Goal: Task Accomplishment & Management: Use online tool/utility

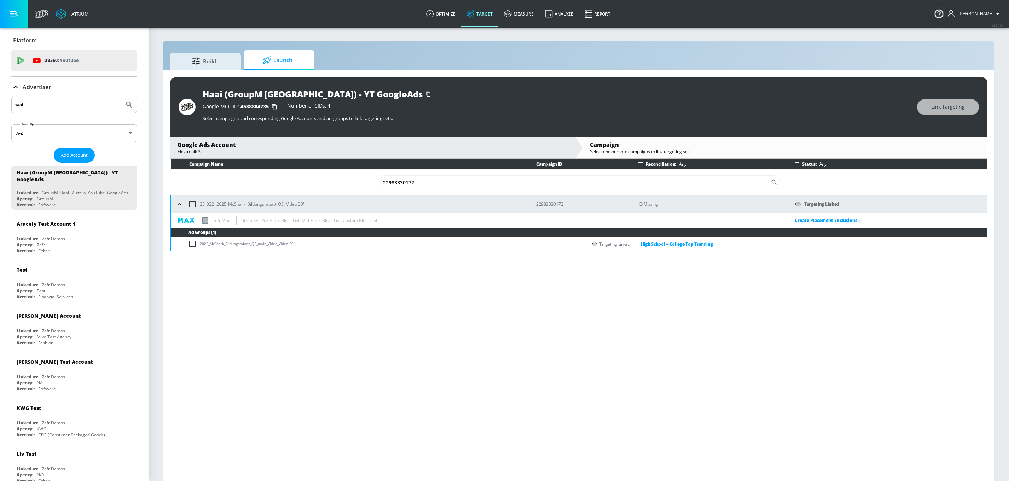
click at [68, 102] on input "haai" at bounding box center [67, 104] width 107 height 9
click at [121, 97] on button "Submit Search" at bounding box center [129, 105] width 16 height 16
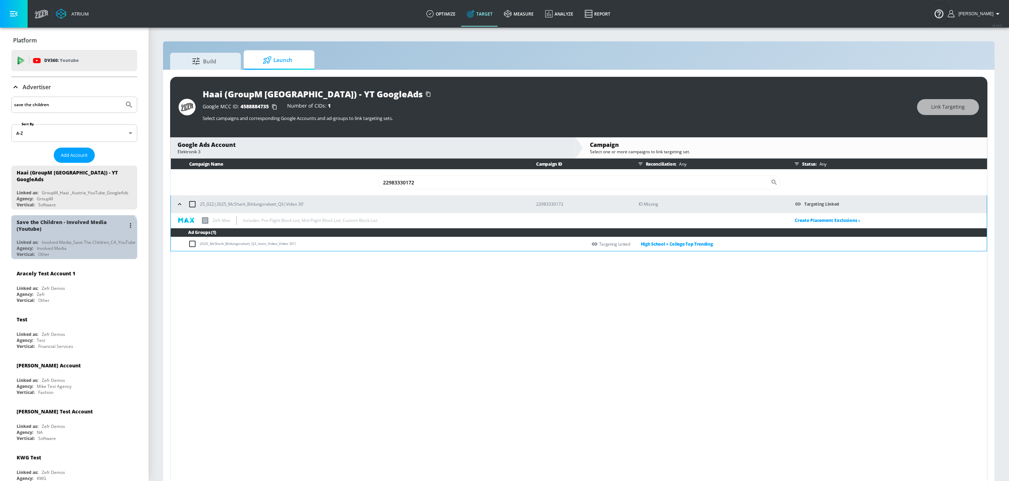
click at [73, 247] on div "Agency: Involved Media" at bounding box center [76, 248] width 119 height 6
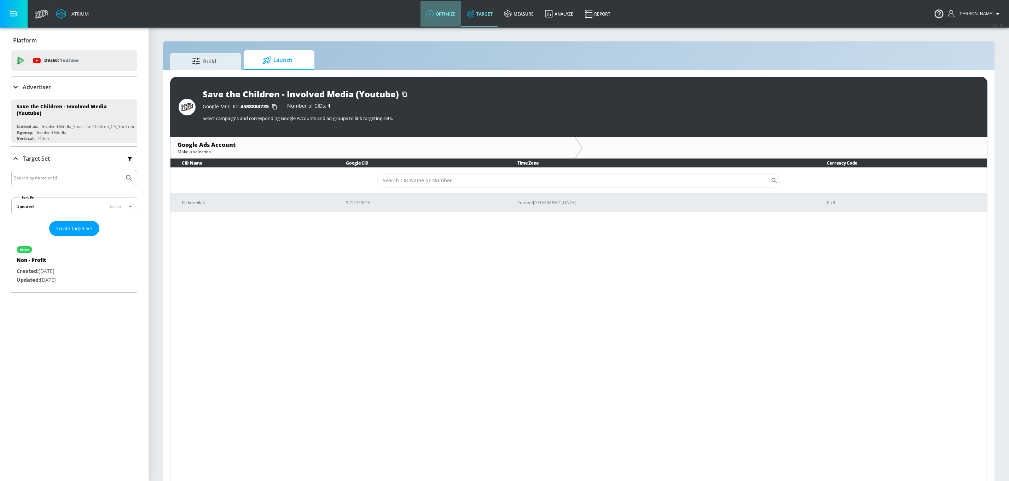
click at [461, 16] on link "optimize" at bounding box center [441, 13] width 41 height 25
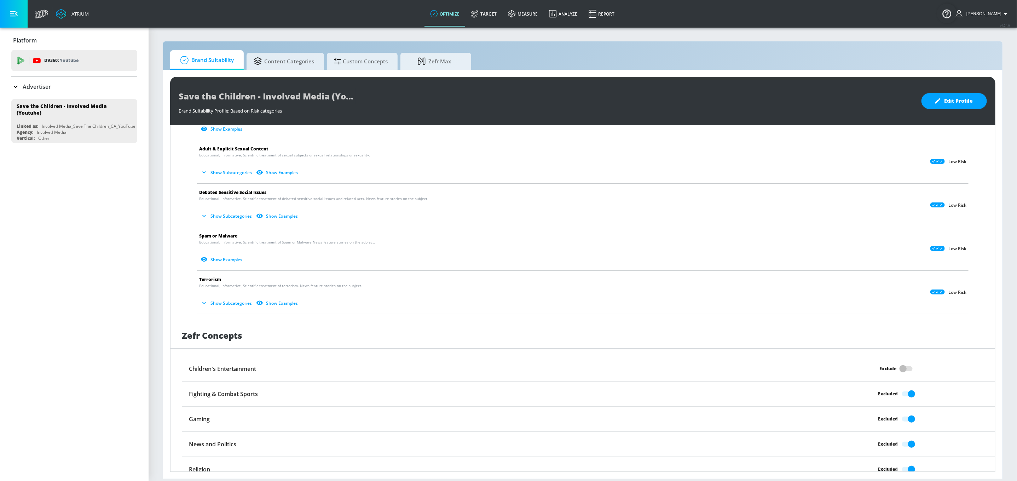
scroll to position [396, 0]
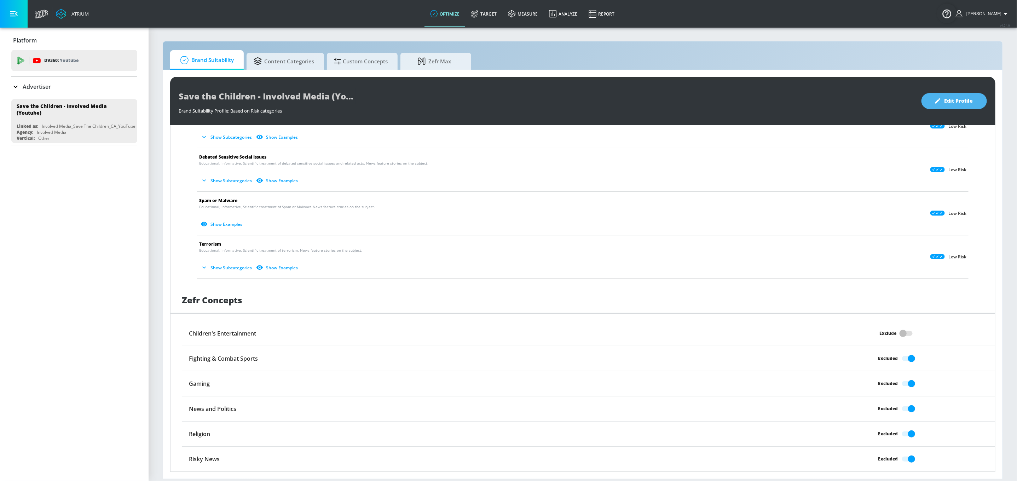
click at [959, 103] on span "Edit Profile" at bounding box center [953, 101] width 37 height 9
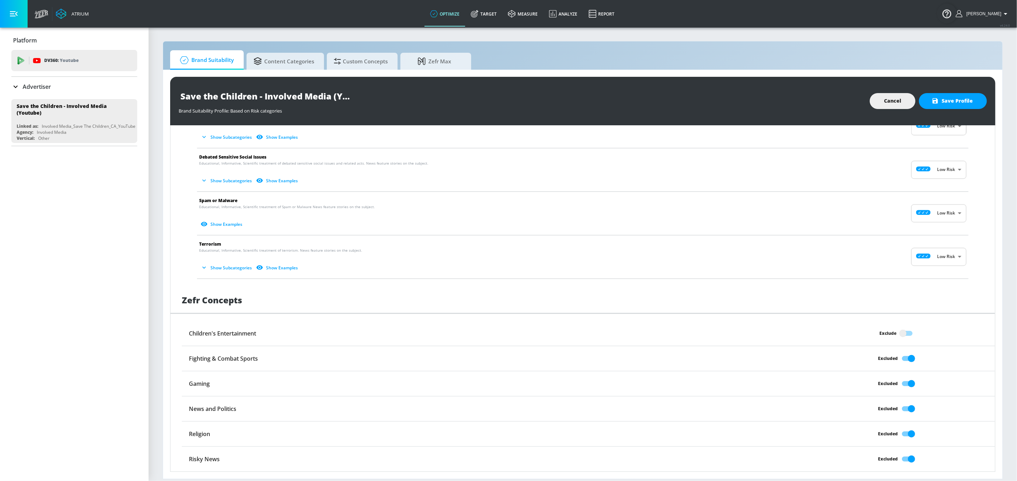
click at [36, 87] on p "Advertiser" at bounding box center [37, 87] width 28 height 8
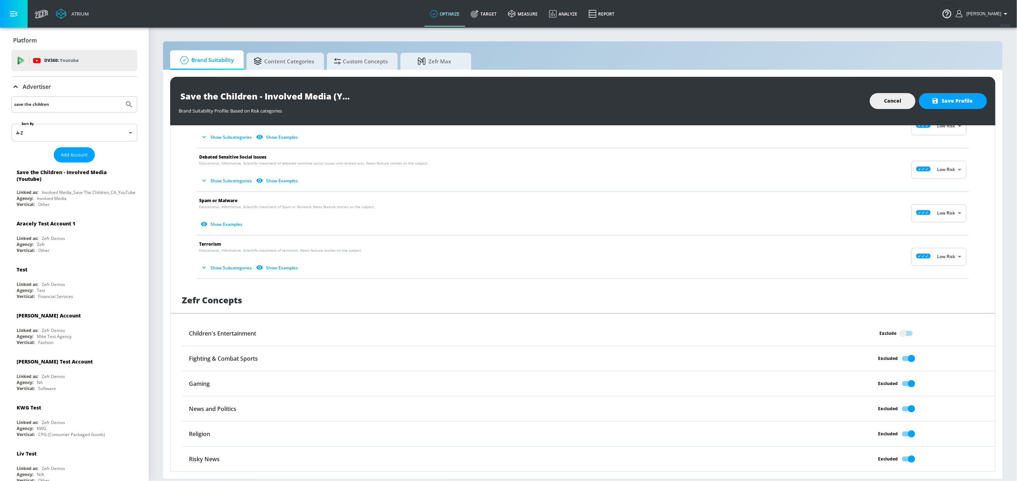
click at [53, 103] on input "save the children" at bounding box center [67, 104] width 107 height 9
type input "haai"
click at [121, 97] on button "Submit Search" at bounding box center [129, 105] width 16 height 16
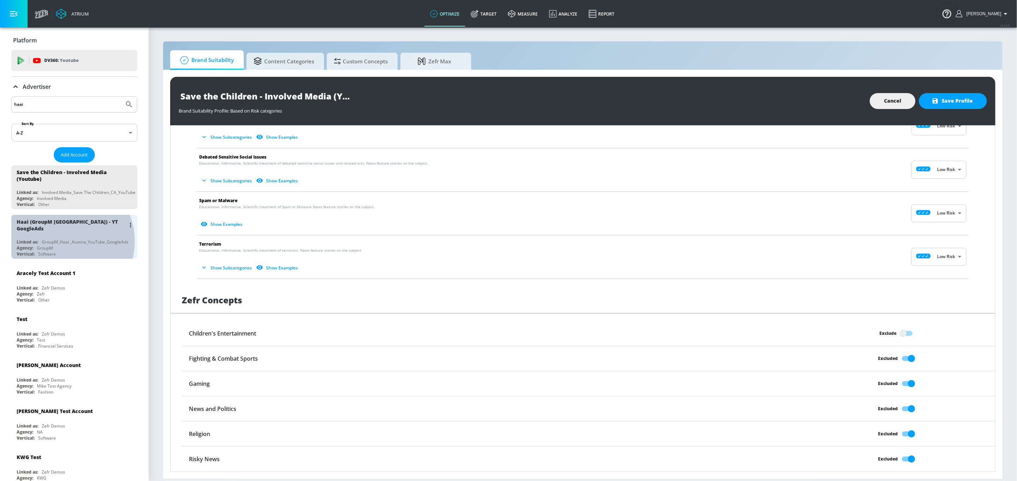
click at [63, 245] on div "Agency: GroupM" at bounding box center [76, 248] width 119 height 6
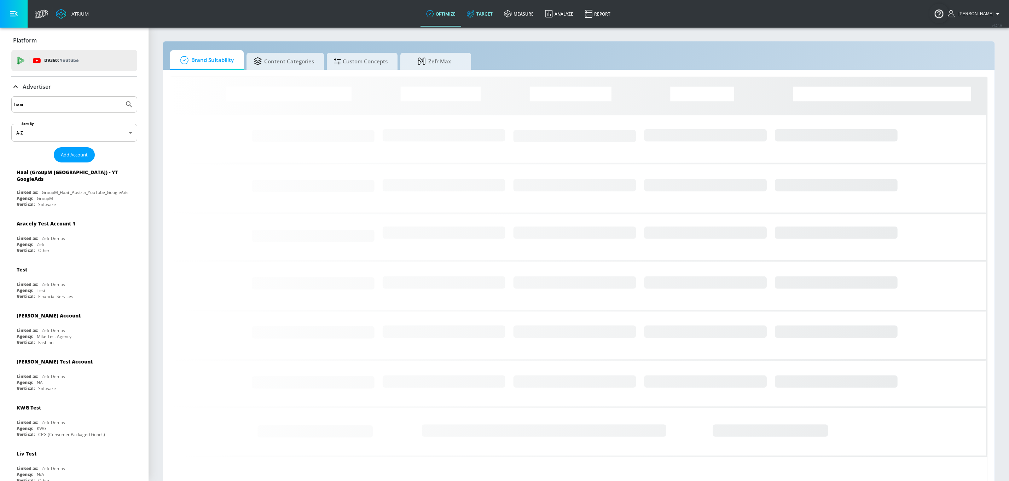
click at [498, 8] on link "Target" at bounding box center [479, 13] width 37 height 25
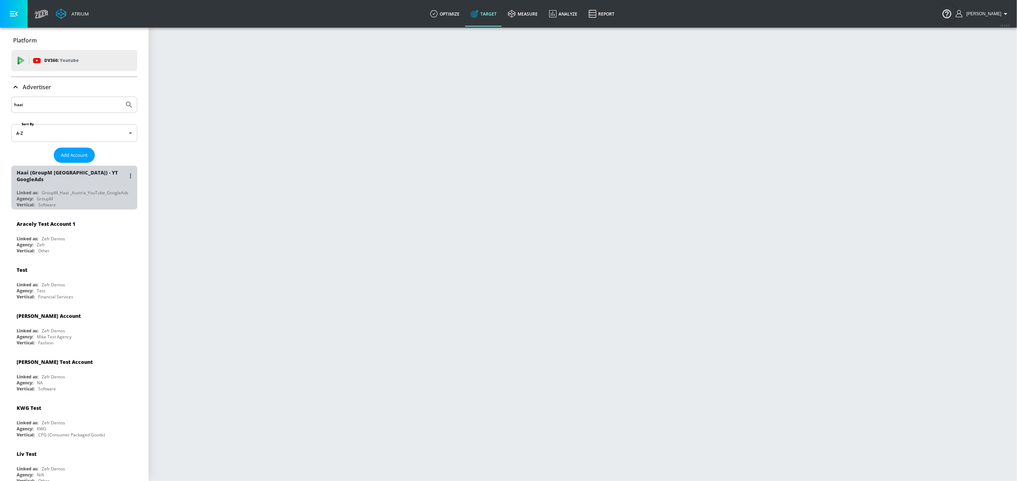
click at [79, 184] on div "Haai (GroupM Austria) - YT GoogleAds Linked as: GroupM_Haai _Austria_YouTube_Go…" at bounding box center [74, 188] width 126 height 44
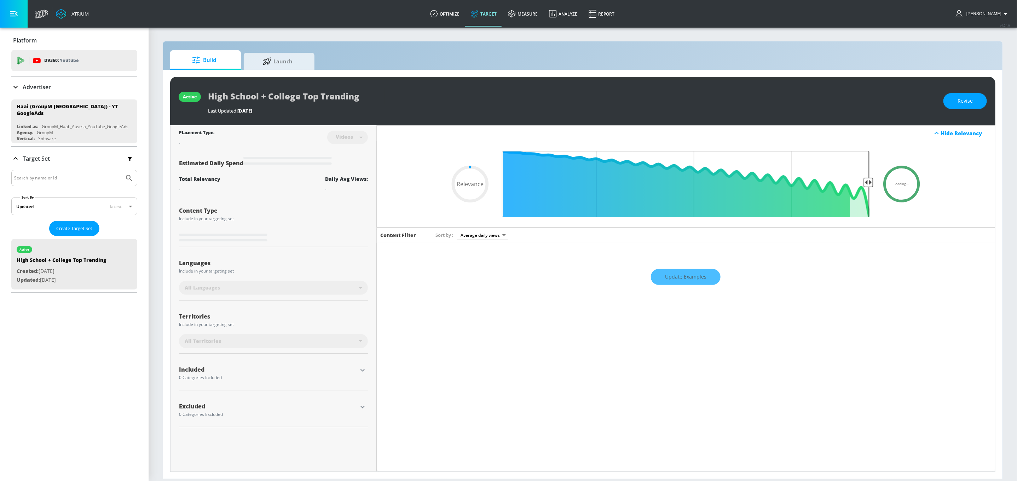
type input "0.05"
click at [278, 59] on span "Launch" at bounding box center [278, 60] width 54 height 17
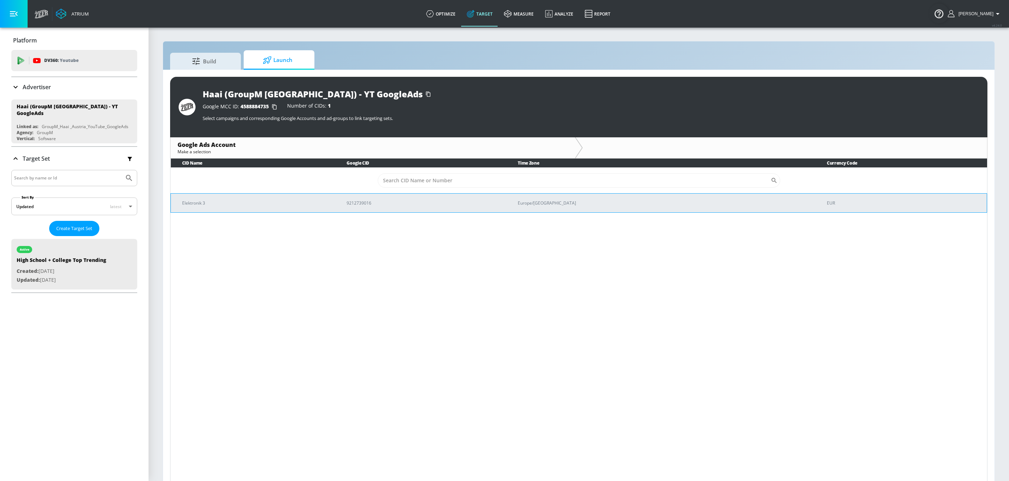
click at [377, 203] on td "9212739016" at bounding box center [420, 202] width 171 height 19
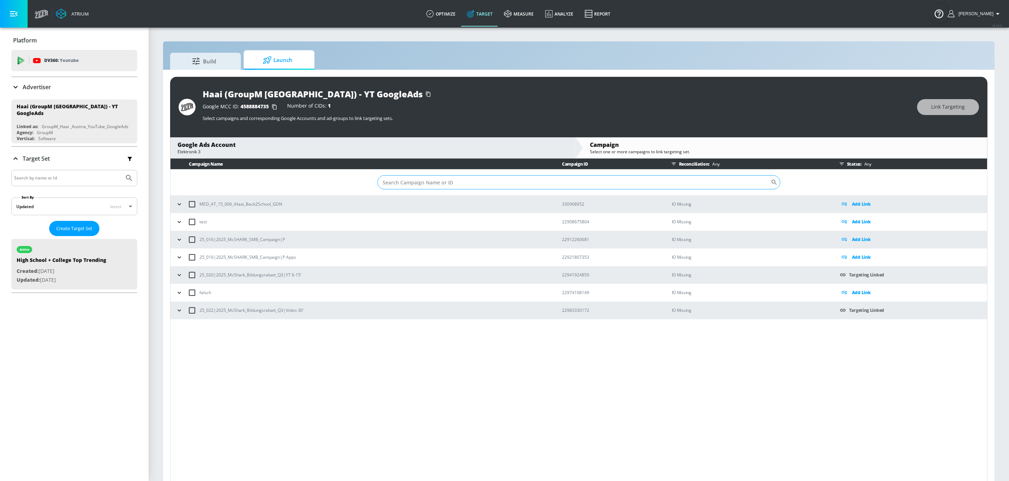
click at [480, 180] on input "Sort By" at bounding box center [573, 182] width 393 height 14
paste input "22983330172"
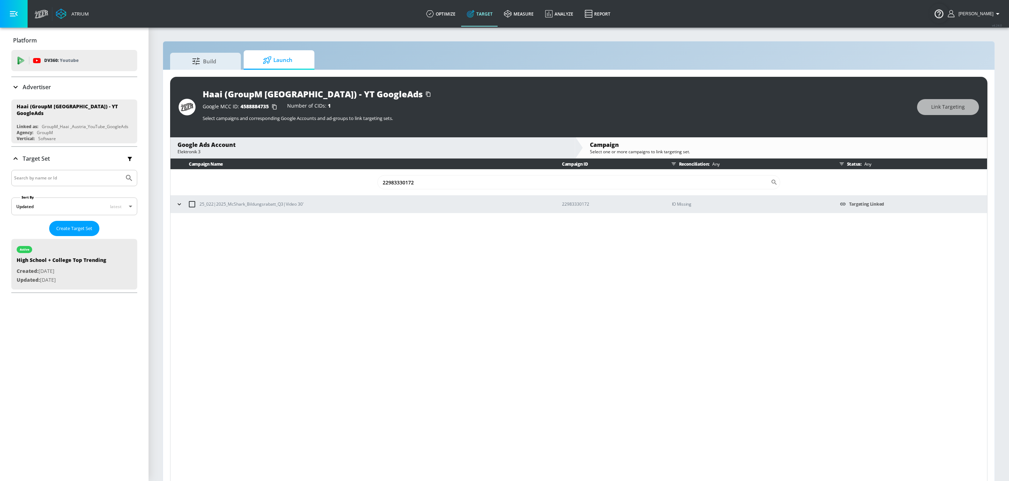
type input "22983330172"
click at [179, 206] on icon "button" at bounding box center [179, 204] width 7 height 7
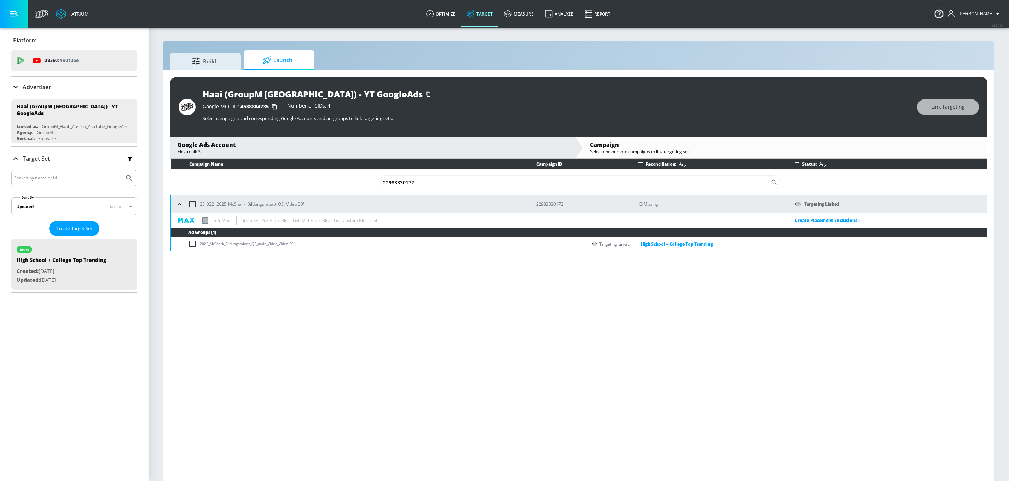
click at [39, 89] on p "Advertiser" at bounding box center [37, 87] width 28 height 8
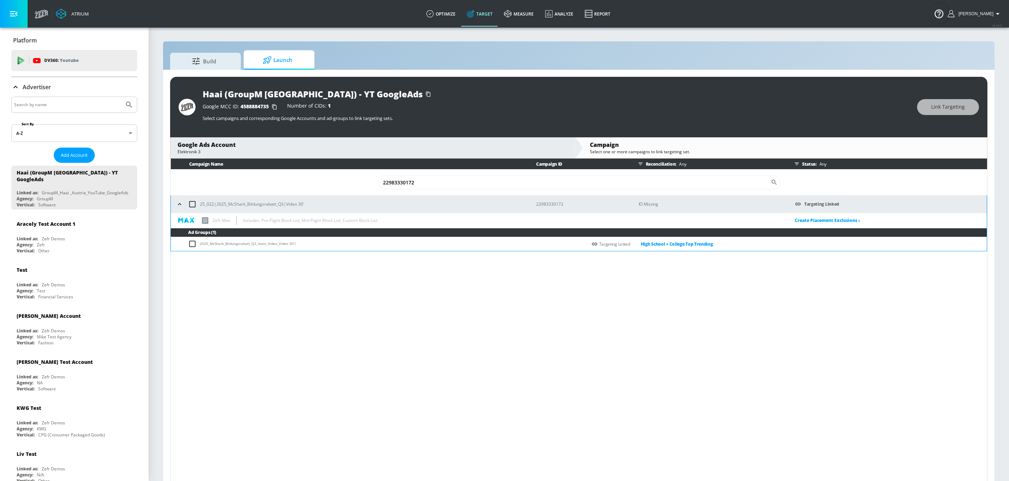
click at [100, 109] on input "Search by name" at bounding box center [67, 104] width 107 height 9
type input "coca cola"
click at [121, 97] on button "Submit Search" at bounding box center [129, 105] width 16 height 16
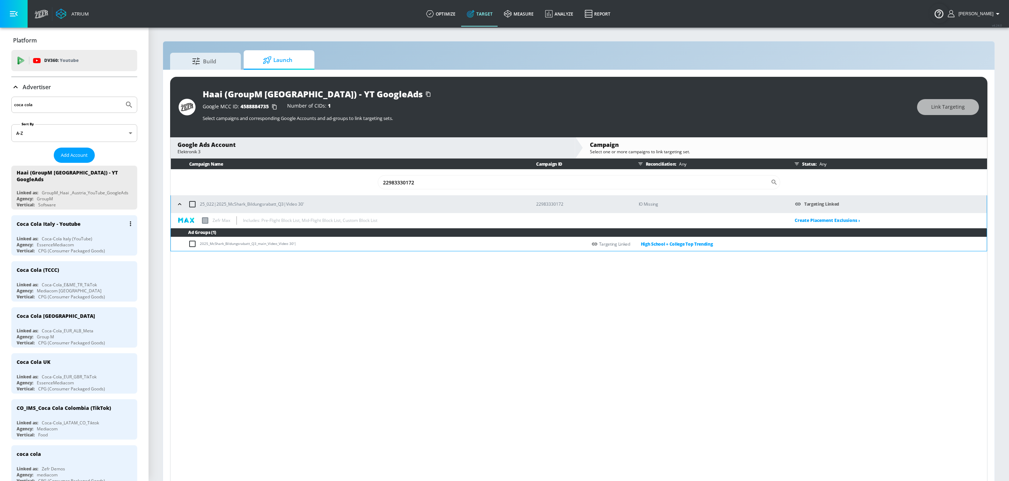
click at [60, 242] on div "EssenceMediacom" at bounding box center [55, 245] width 37 height 6
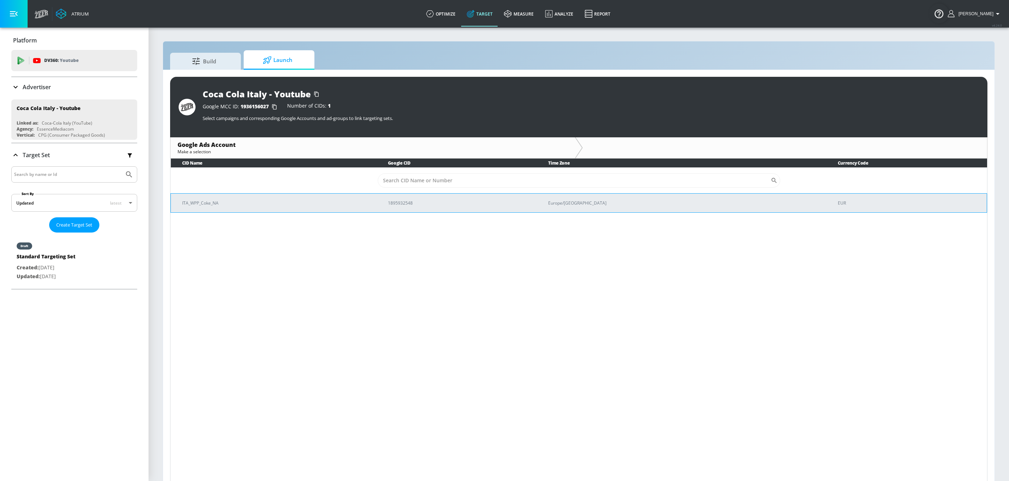
click at [374, 195] on td "ITA_WPP_Coke_NA" at bounding box center [274, 202] width 206 height 19
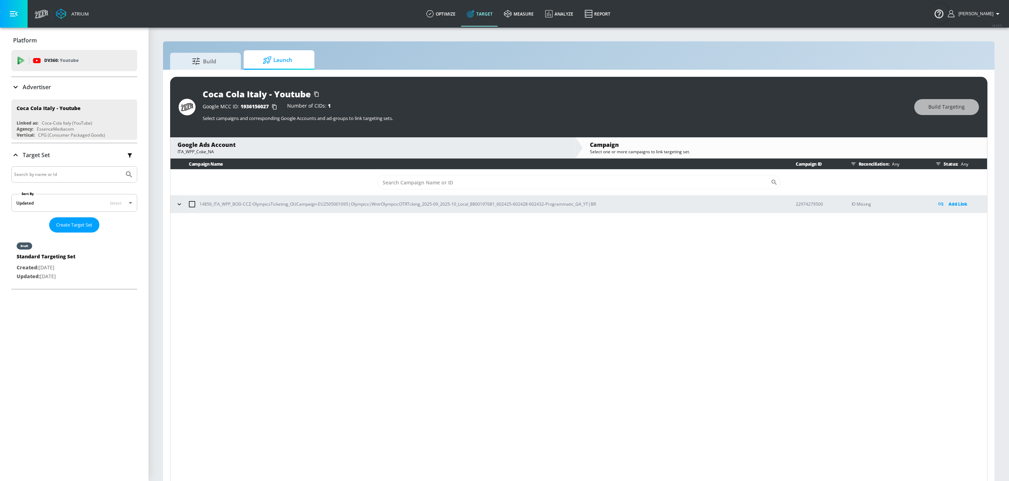
click at [181, 206] on icon "button" at bounding box center [179, 204] width 7 height 7
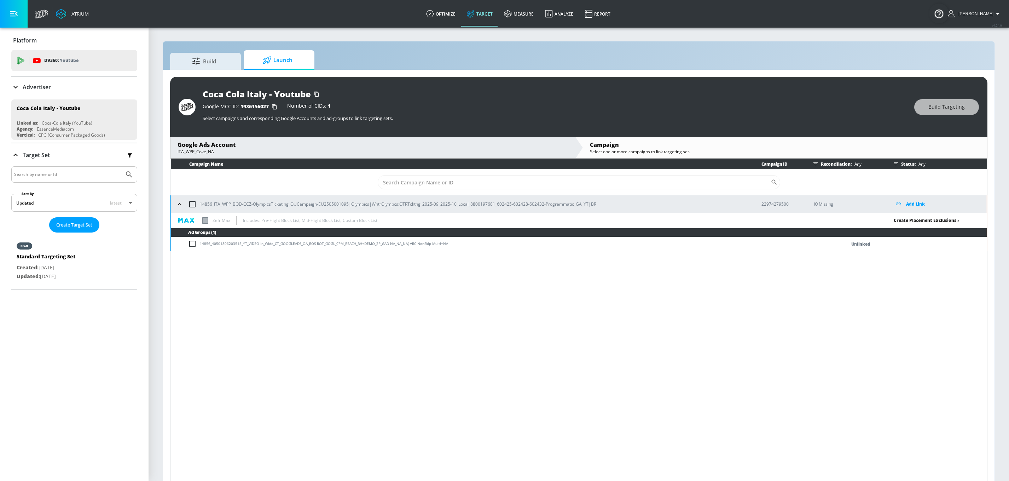
click at [944, 220] on link "Create Placement Exclusions ›" at bounding box center [926, 220] width 65 height 6
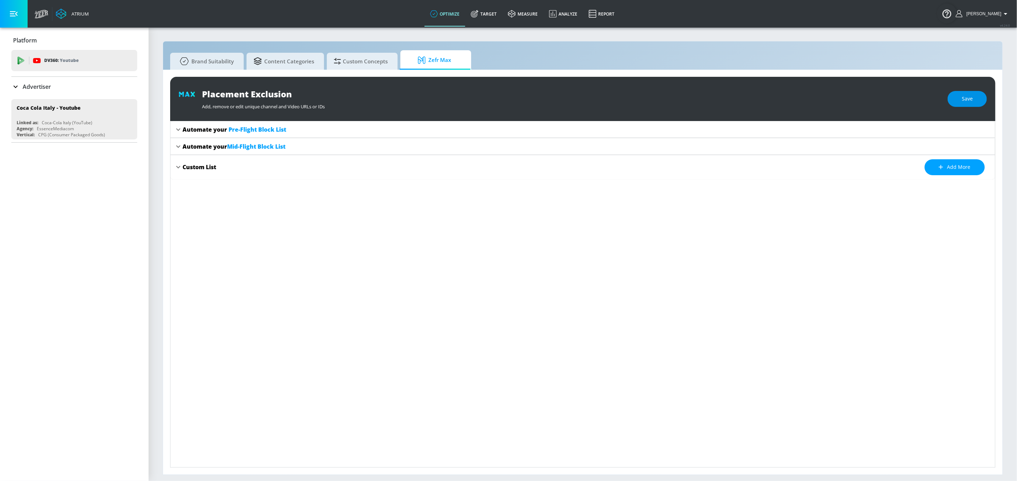
click at [963, 102] on span "Save" at bounding box center [967, 98] width 11 height 9
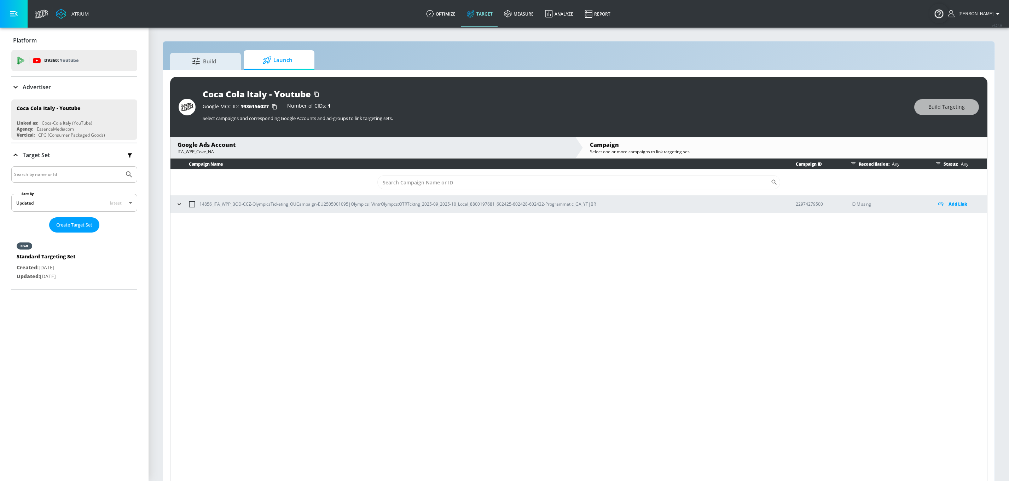
click at [179, 204] on icon "button" at bounding box center [179, 204] width 3 height 2
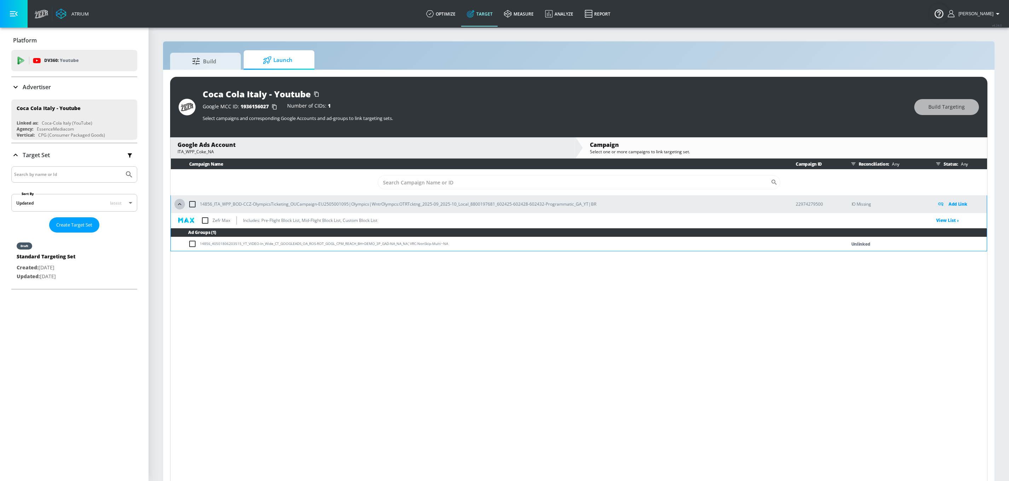
click at [179, 204] on icon "button" at bounding box center [179, 204] width 3 height 2
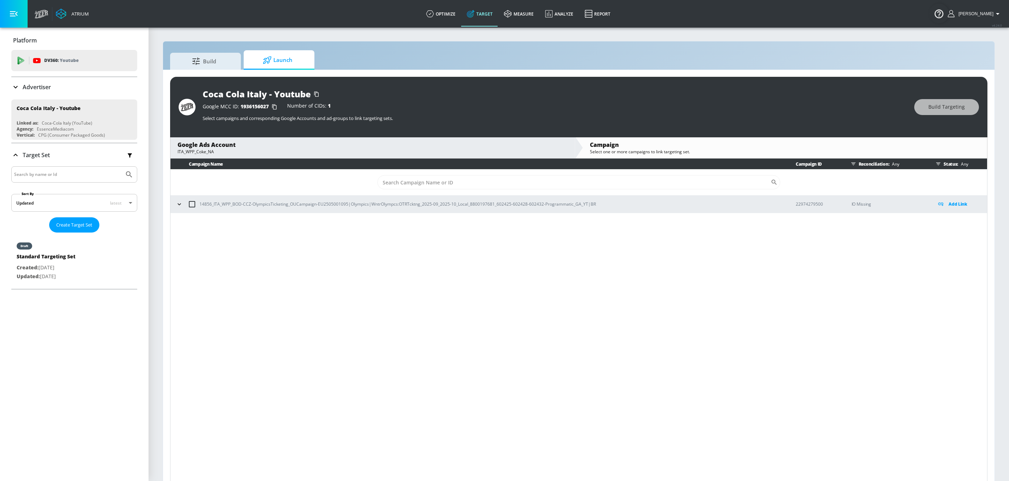
click at [40, 90] on p "Advertiser" at bounding box center [37, 87] width 28 height 8
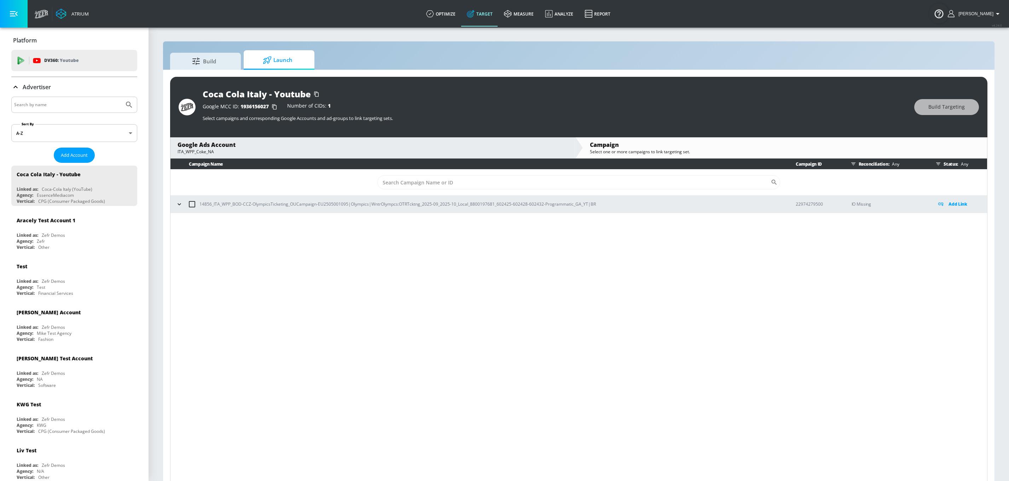
click at [74, 108] on input "Search by name" at bounding box center [67, 104] width 107 height 9
type input "save the children"
click at [121, 97] on button "Submit Search" at bounding box center [129, 105] width 16 height 16
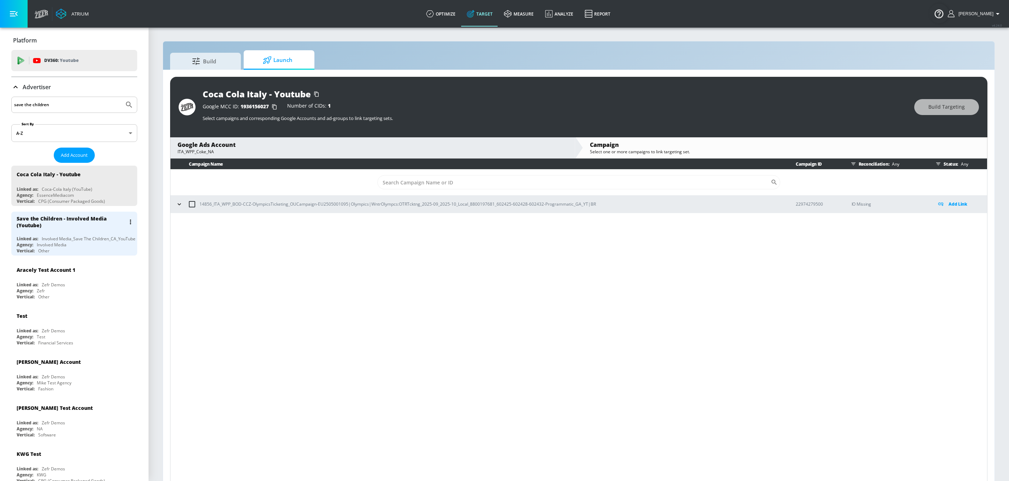
click at [63, 250] on div "Vertical: Other" at bounding box center [76, 251] width 119 height 6
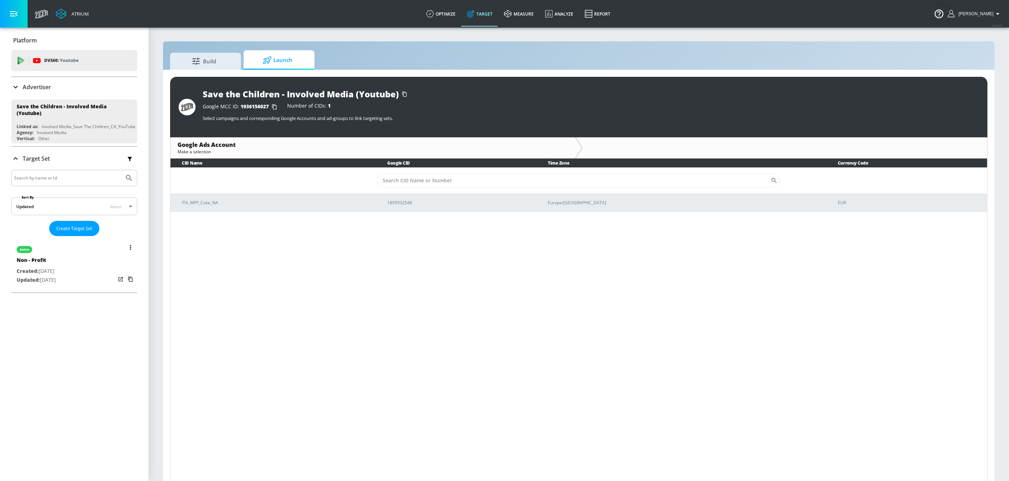
click at [56, 273] on p "Created: [DATE]" at bounding box center [36, 271] width 39 height 9
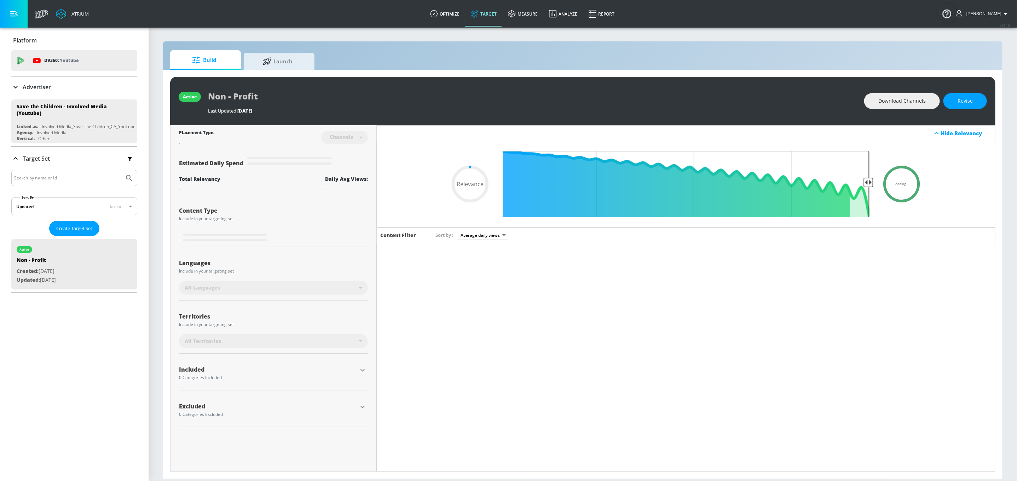
type input "0.6"
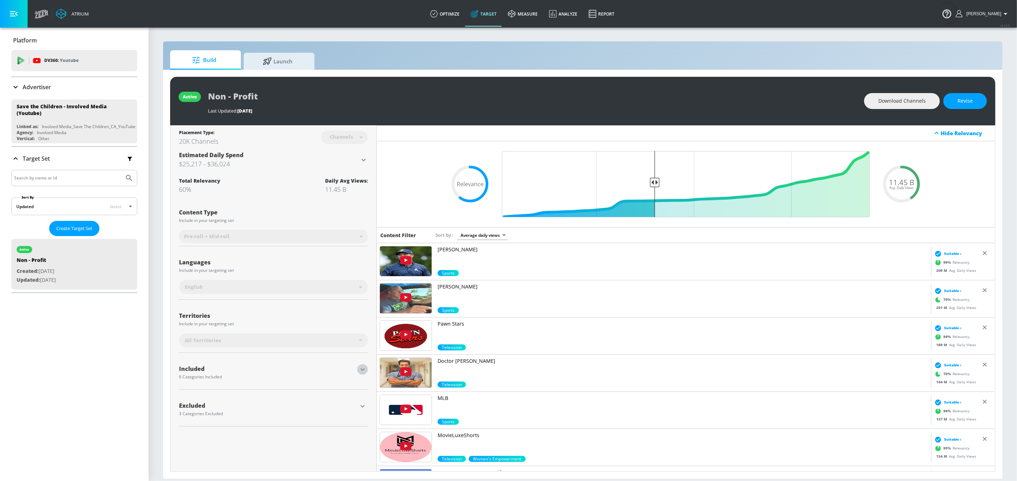
click at [360, 372] on icon "button" at bounding box center [362, 369] width 8 height 8
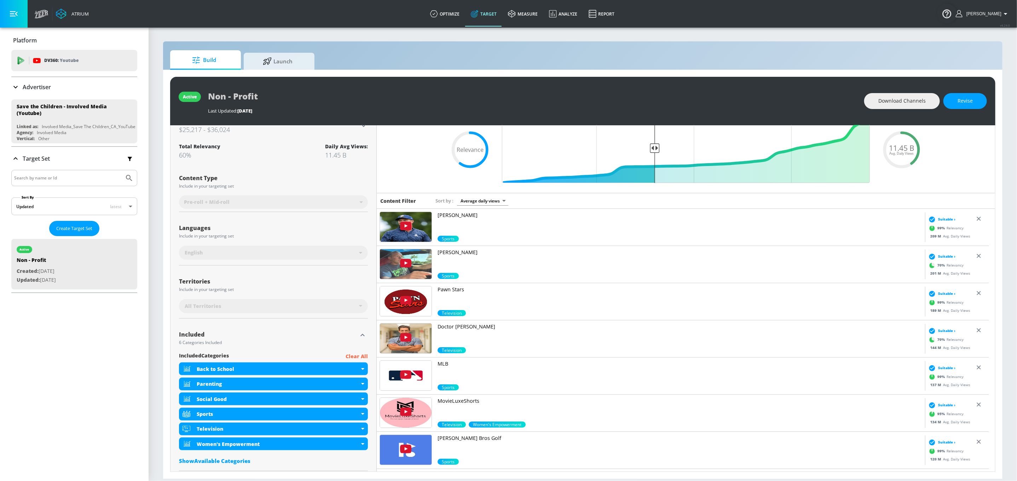
scroll to position [79, 0]
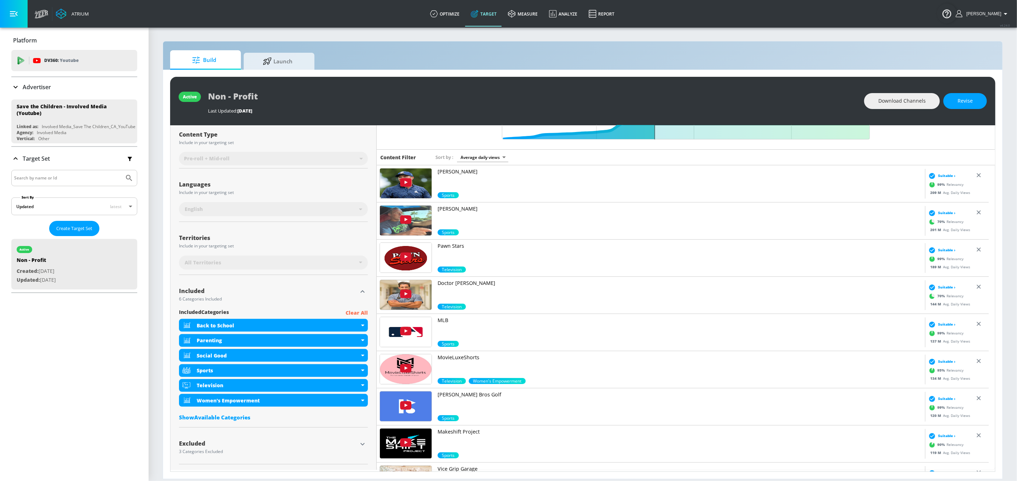
click at [358, 443] on icon "button" at bounding box center [362, 444] width 8 height 8
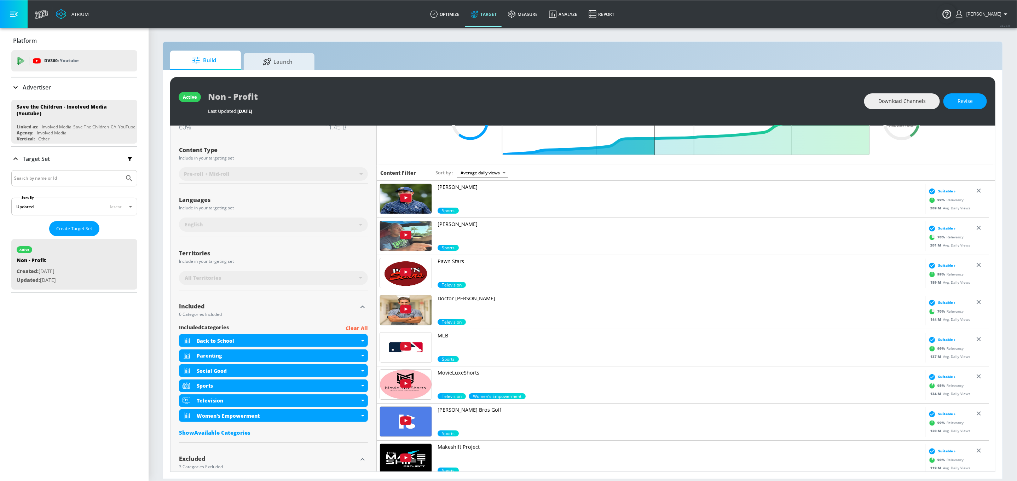
scroll to position [0, 0]
